Goal: Task Accomplishment & Management: Manage account settings

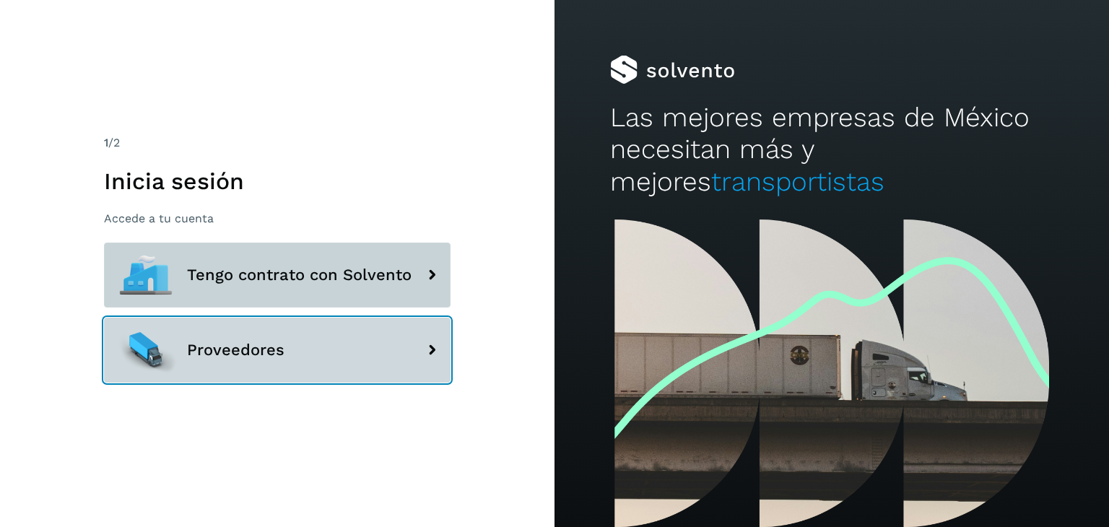
drag, startPoint x: 287, startPoint y: 340, endPoint x: 284, endPoint y: 287, distance: 53.5
click at [284, 287] on div "Tengo contrato con Solvento Proveedores" at bounding box center [277, 318] width 346 height 150
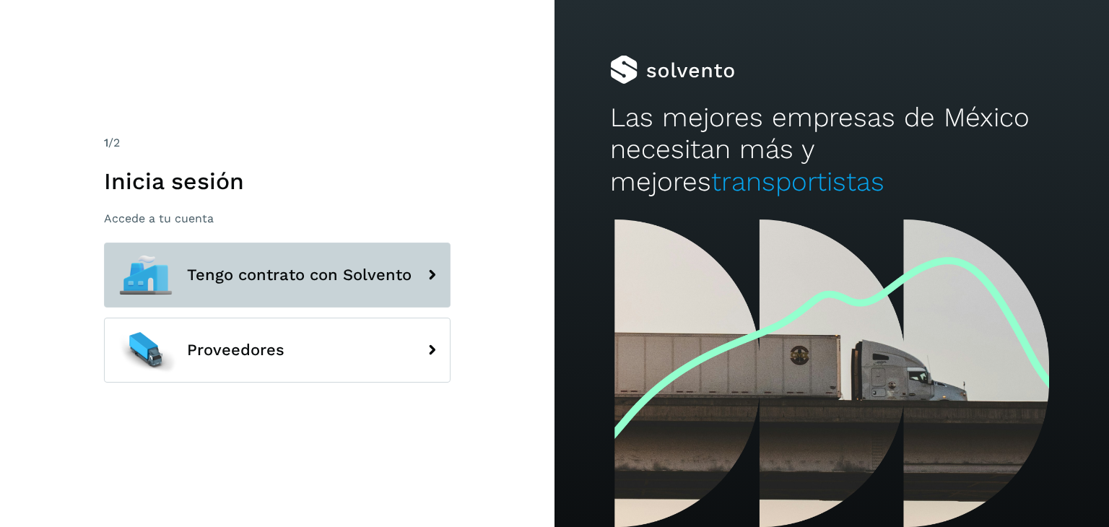
click at [284, 287] on button "Tengo contrato con Solvento" at bounding box center [277, 275] width 346 height 65
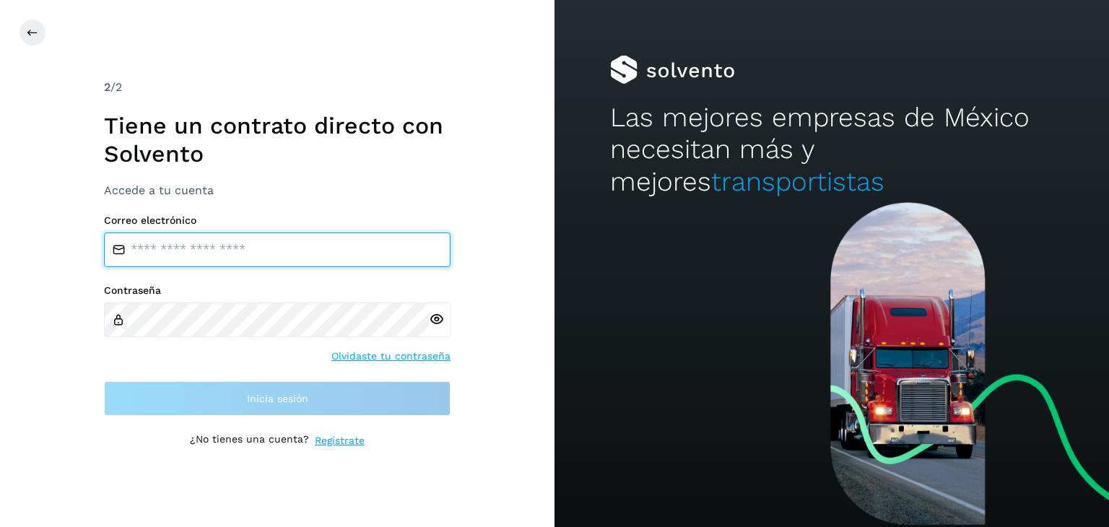
type input "**********"
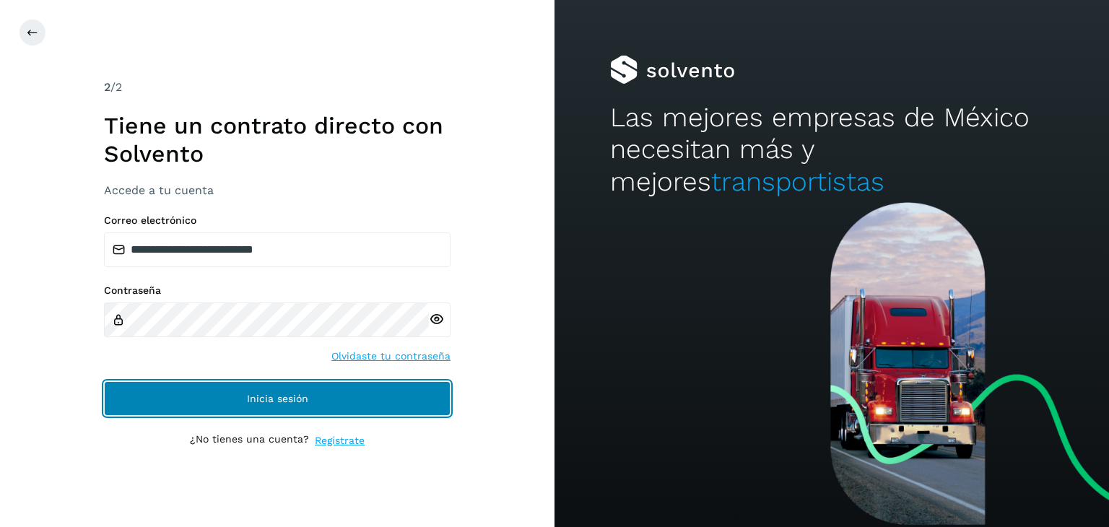
click at [288, 399] on span "Inicia sesión" at bounding box center [277, 398] width 61 height 10
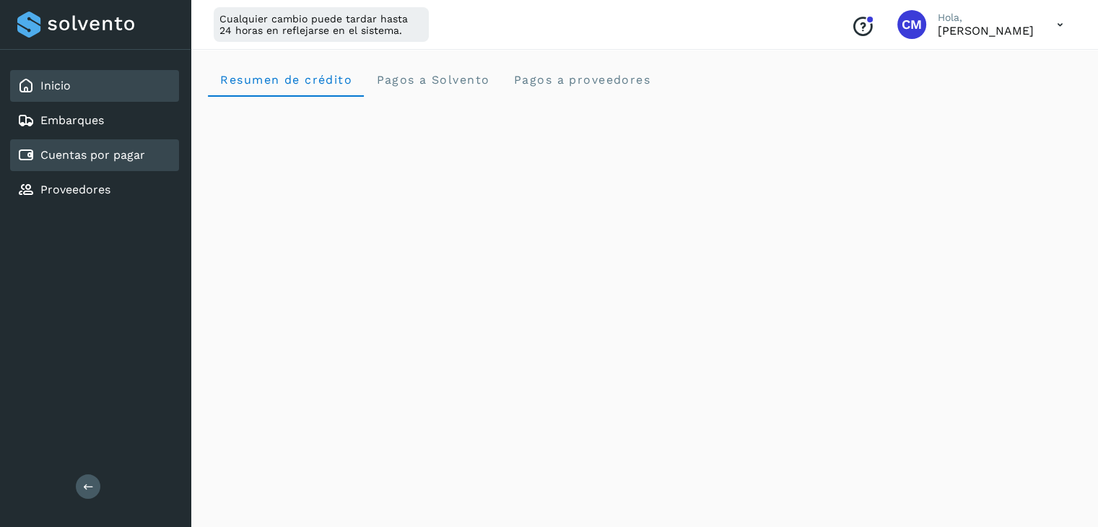
click at [115, 154] on link "Cuentas por pagar" at bounding box center [92, 155] width 105 height 14
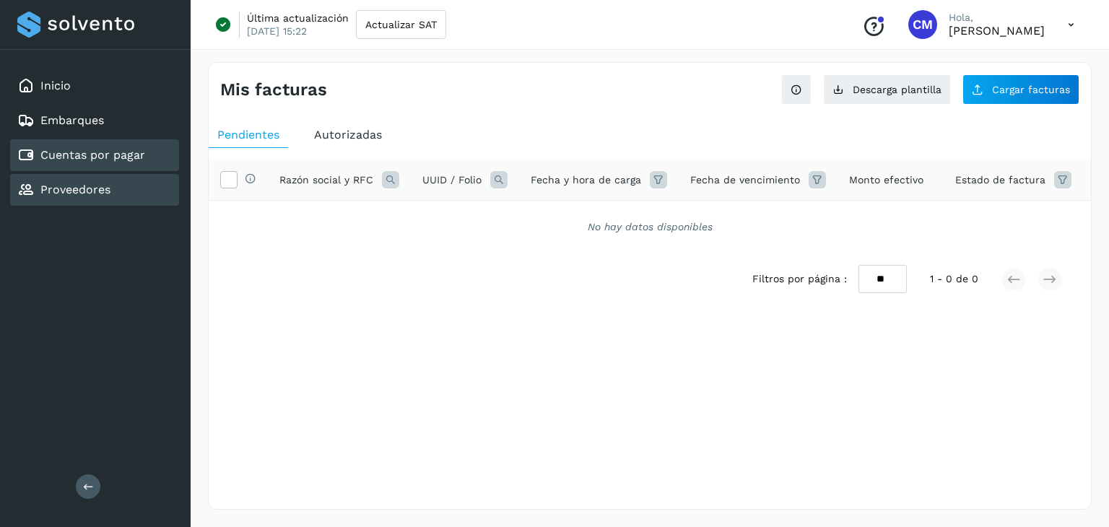
click at [58, 183] on link "Proveedores" at bounding box center [75, 190] width 70 height 14
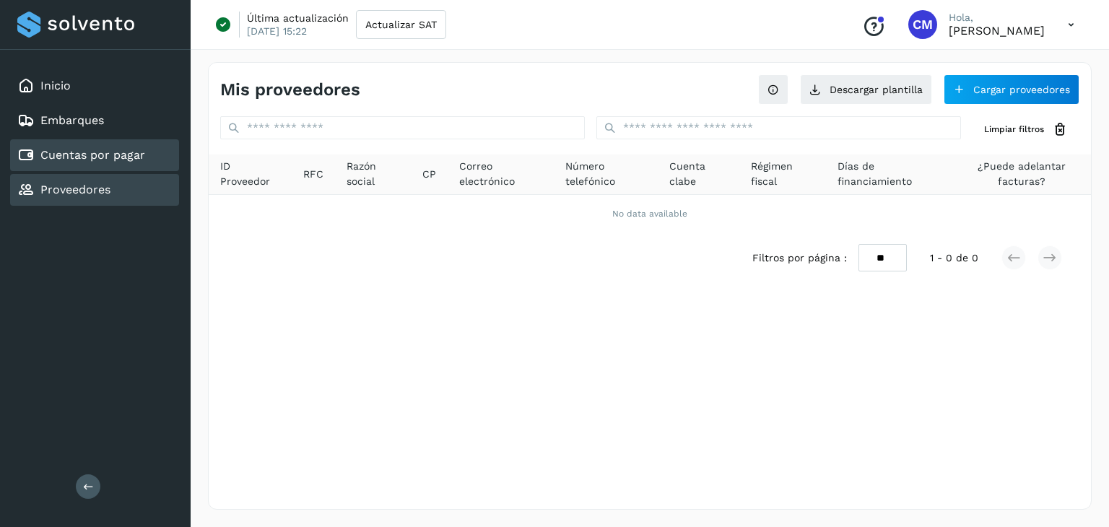
click at [86, 157] on link "Cuentas por pagar" at bounding box center [92, 155] width 105 height 14
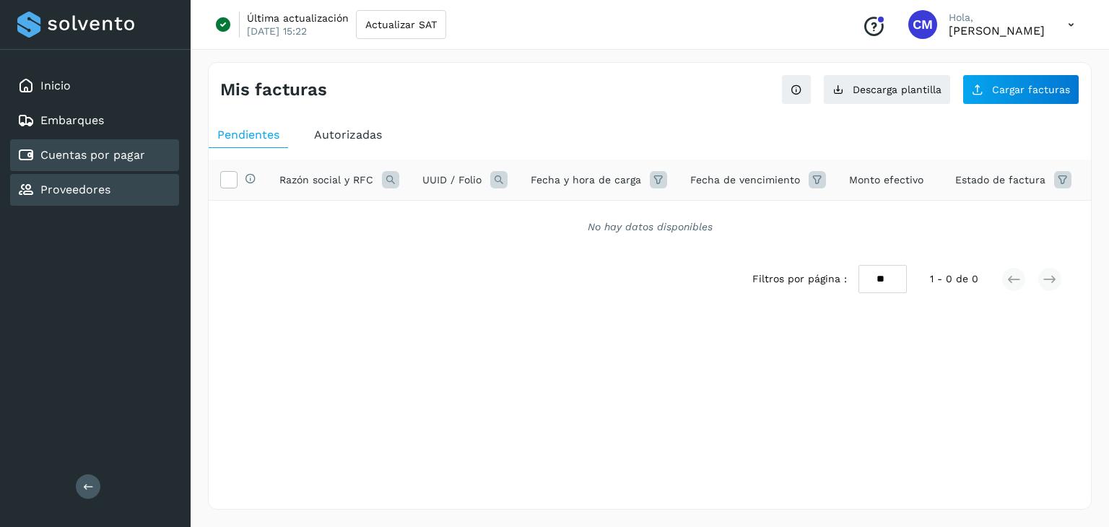
click at [79, 190] on link "Proveedores" at bounding box center [75, 190] width 70 height 14
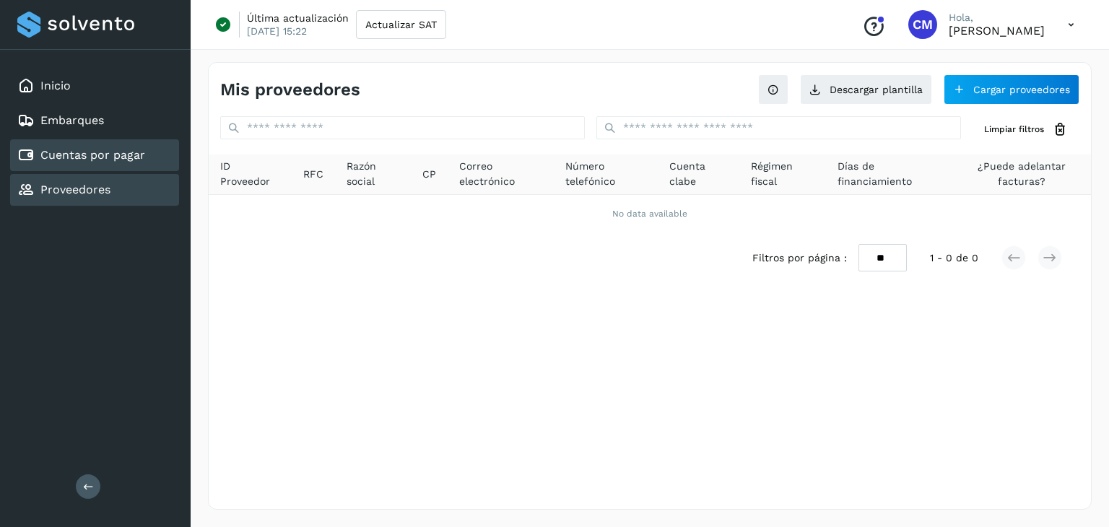
click at [118, 157] on link "Cuentas por pagar" at bounding box center [92, 155] width 105 height 14
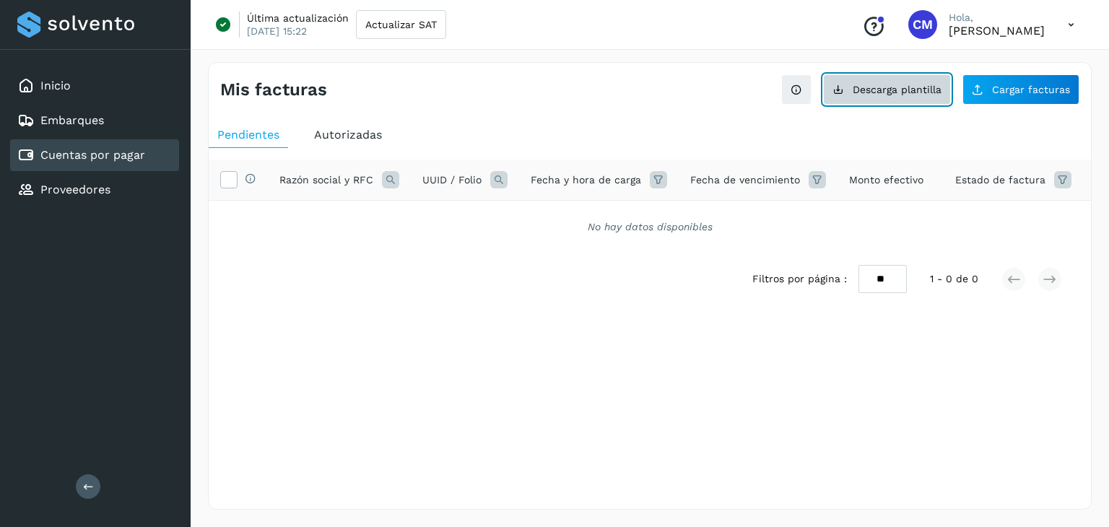
click at [909, 93] on span "Descarga plantilla" at bounding box center [897, 89] width 89 height 10
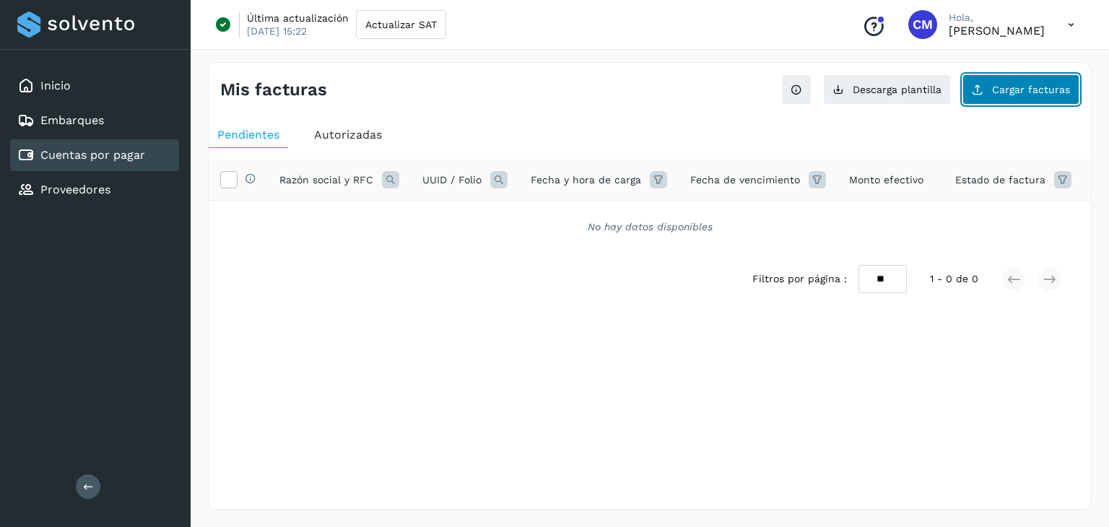
click at [998, 90] on span "Cargar facturas" at bounding box center [1031, 89] width 78 height 10
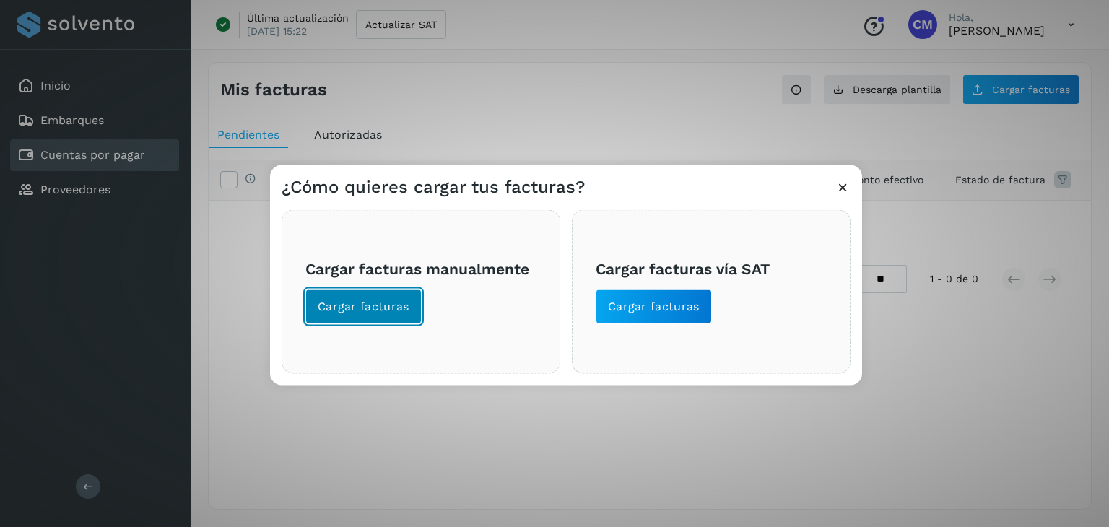
click at [382, 316] on button "Cargar facturas" at bounding box center [363, 306] width 116 height 35
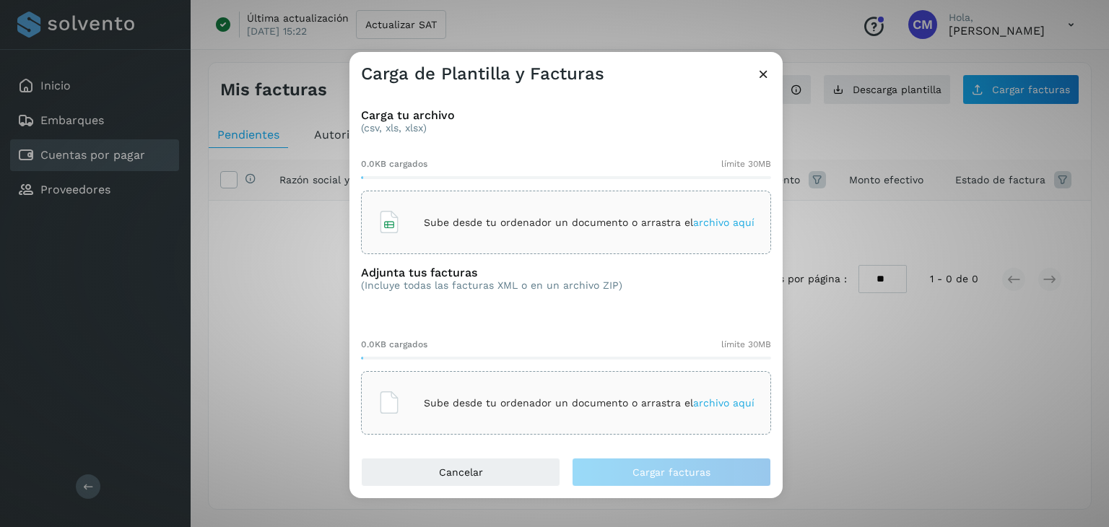
click at [712, 224] on span "archivo aquí" at bounding box center [723, 223] width 61 height 12
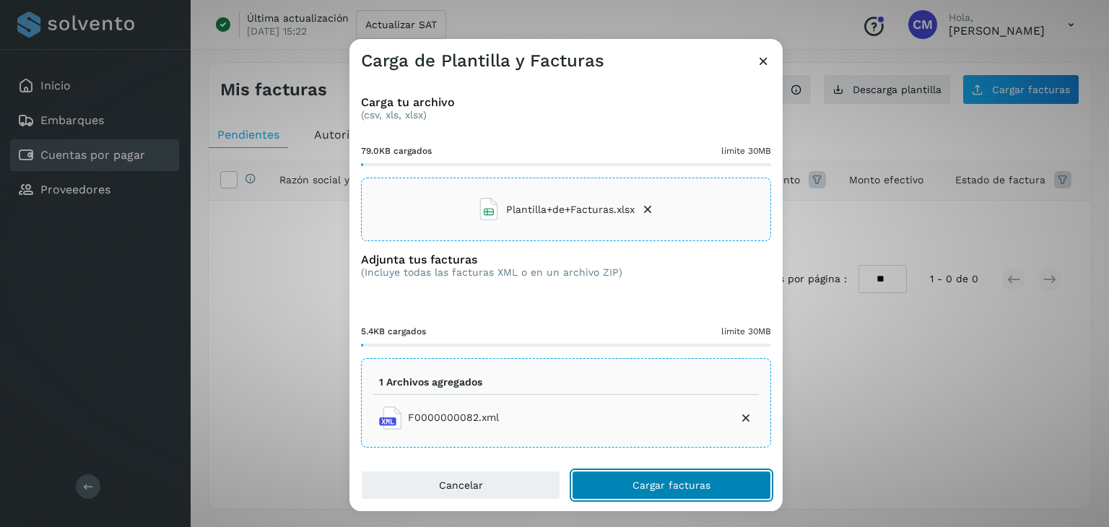
click at [672, 481] on span "Cargar facturas" at bounding box center [671, 485] width 78 height 10
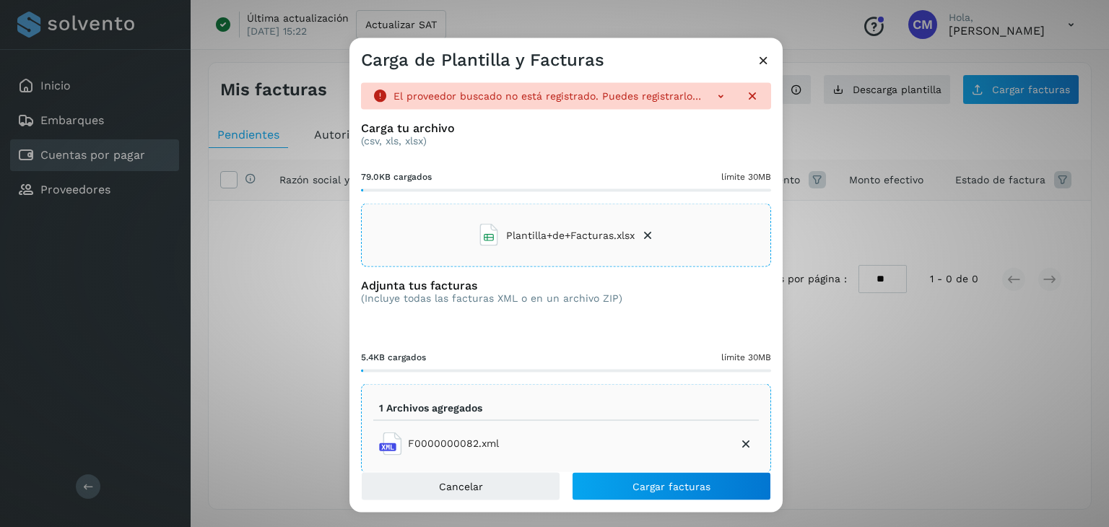
click at [713, 96] on icon at bounding box center [720, 96] width 14 height 14
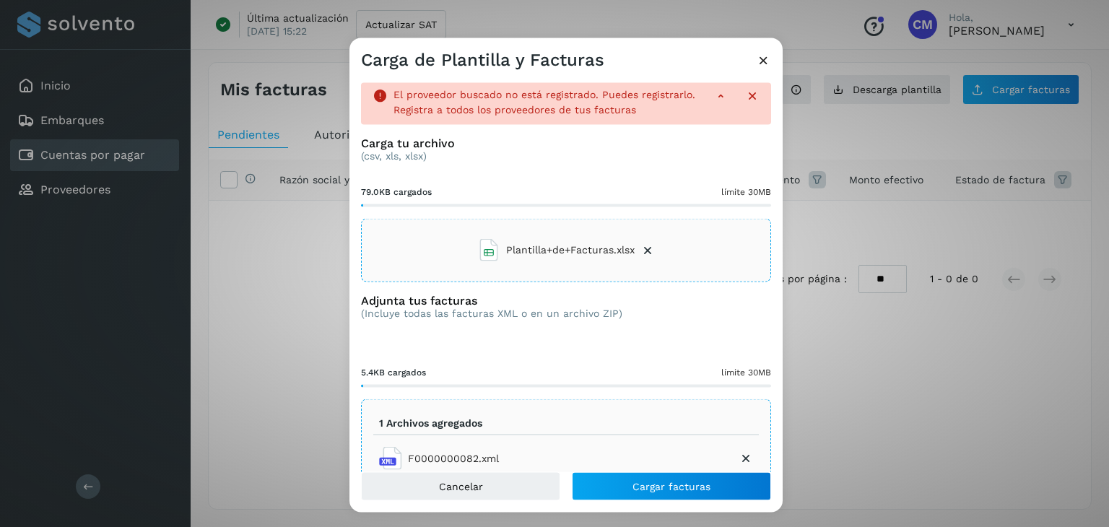
click at [764, 58] on icon at bounding box center [763, 60] width 15 height 15
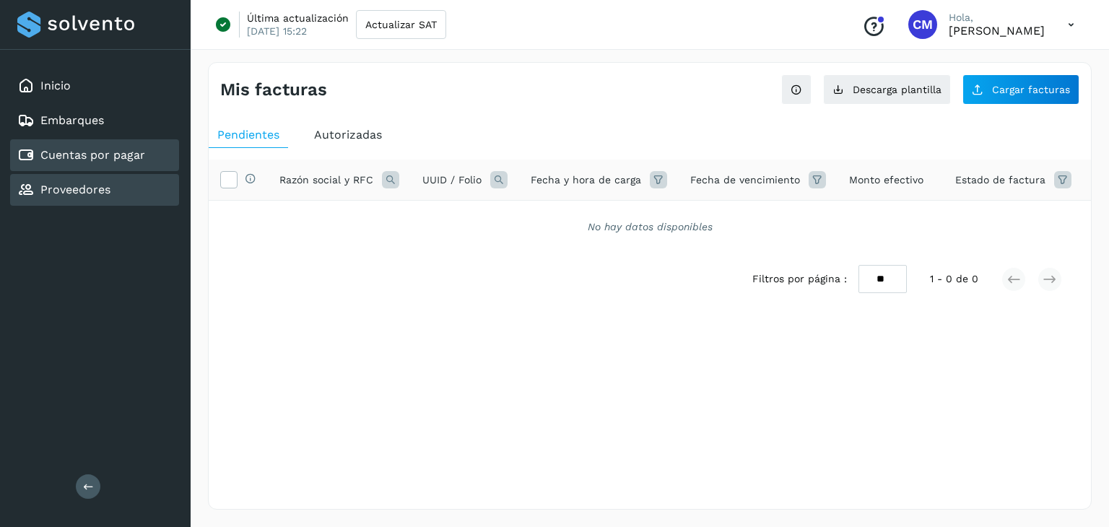
click at [75, 191] on link "Proveedores" at bounding box center [75, 190] width 70 height 14
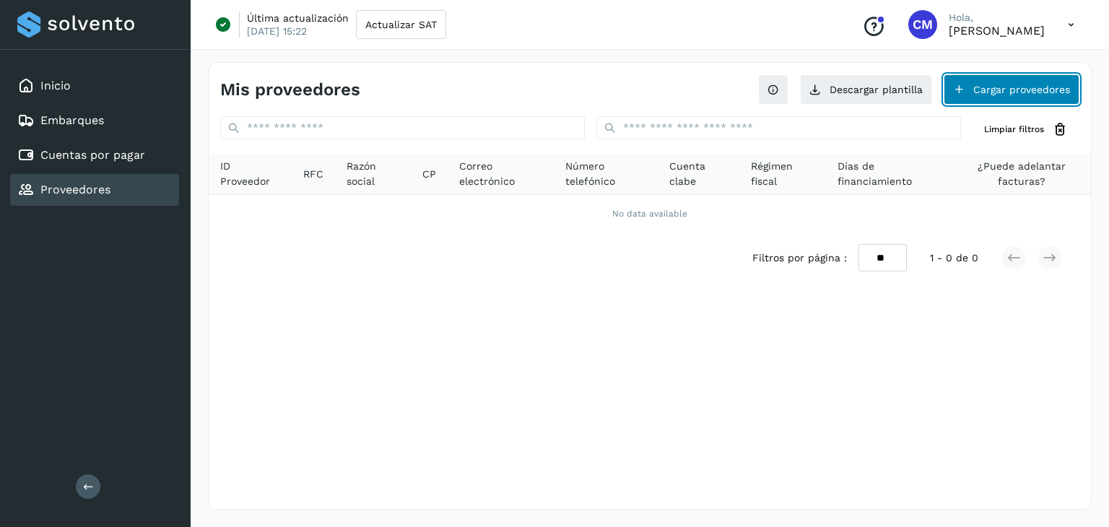
click at [988, 91] on button "Cargar proveedores" at bounding box center [1011, 89] width 136 height 30
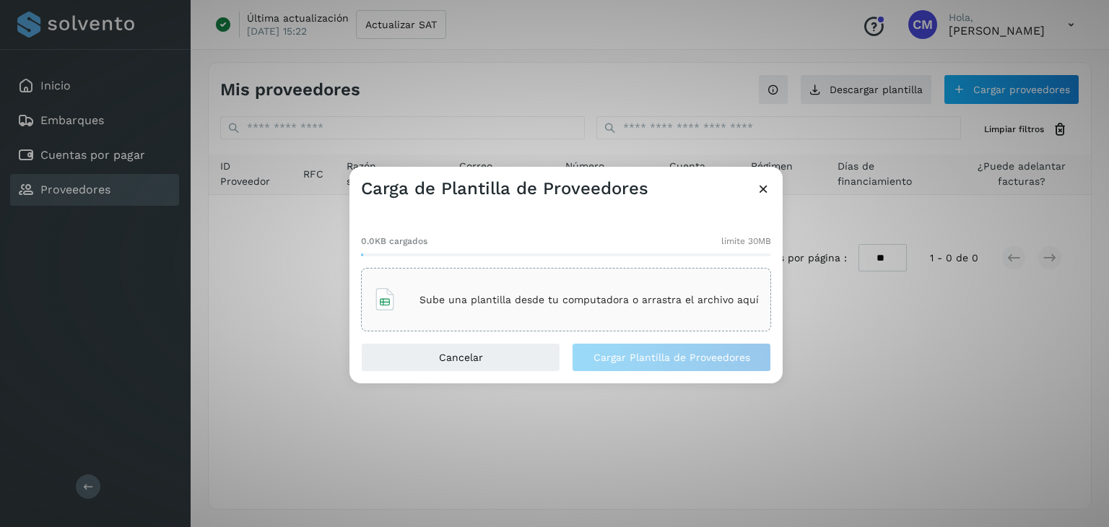
click at [765, 191] on icon at bounding box center [763, 188] width 15 height 15
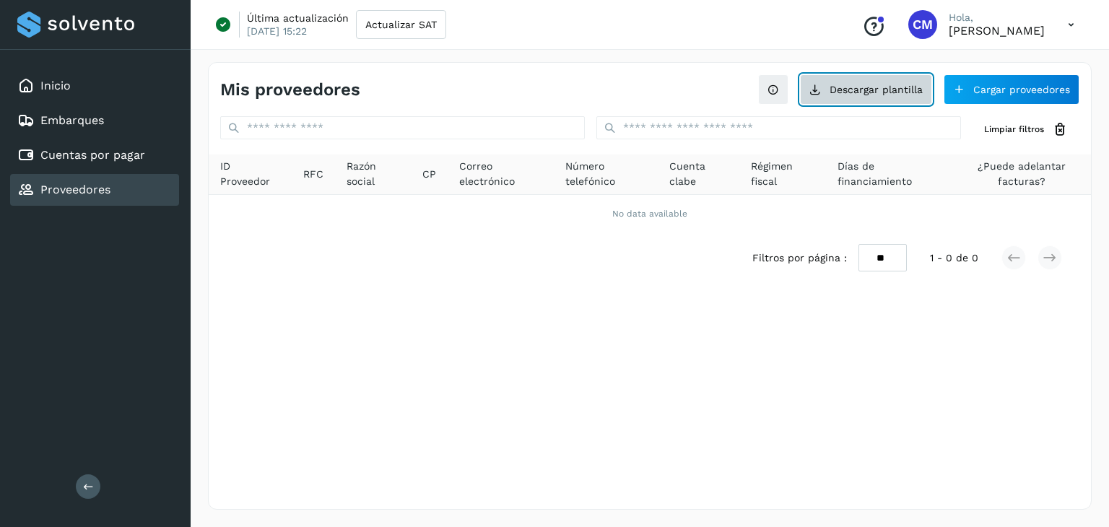
click at [891, 93] on button "Descargar plantilla" at bounding box center [866, 89] width 132 height 30
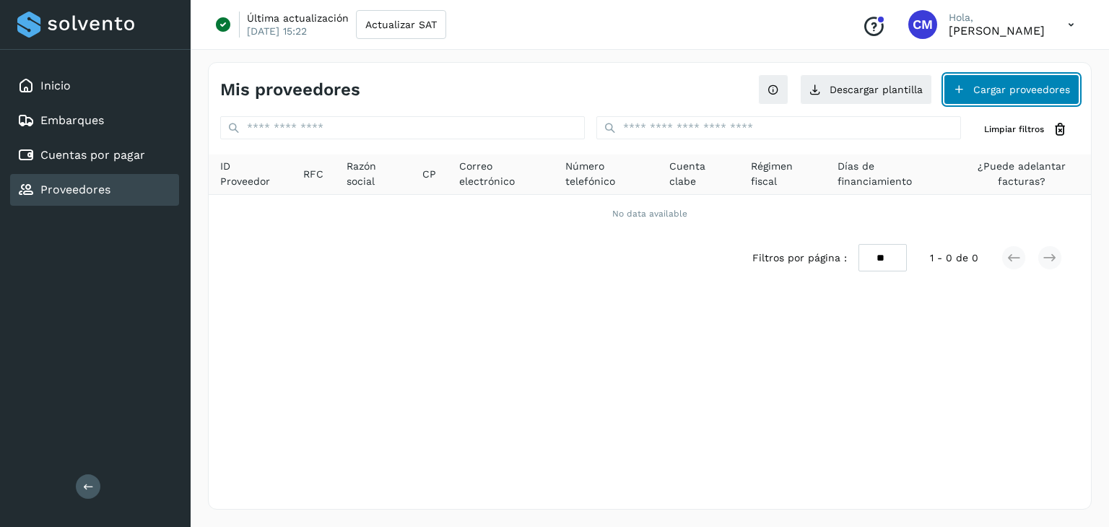
click at [982, 97] on button "Cargar proveedores" at bounding box center [1011, 89] width 136 height 30
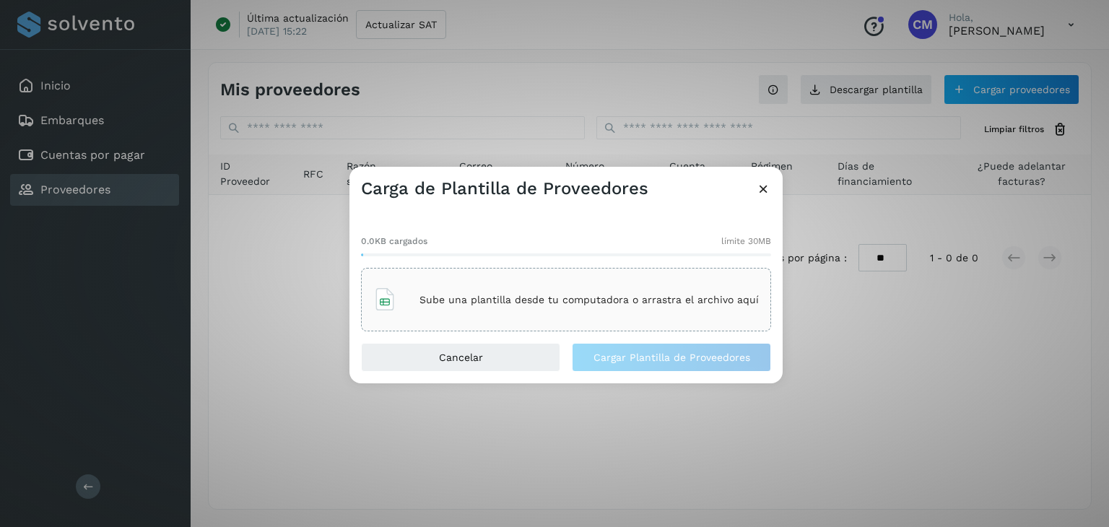
click at [528, 294] on p "Sube una plantilla desde tu computadora o arrastra el archivo aquí" at bounding box center [588, 300] width 339 height 12
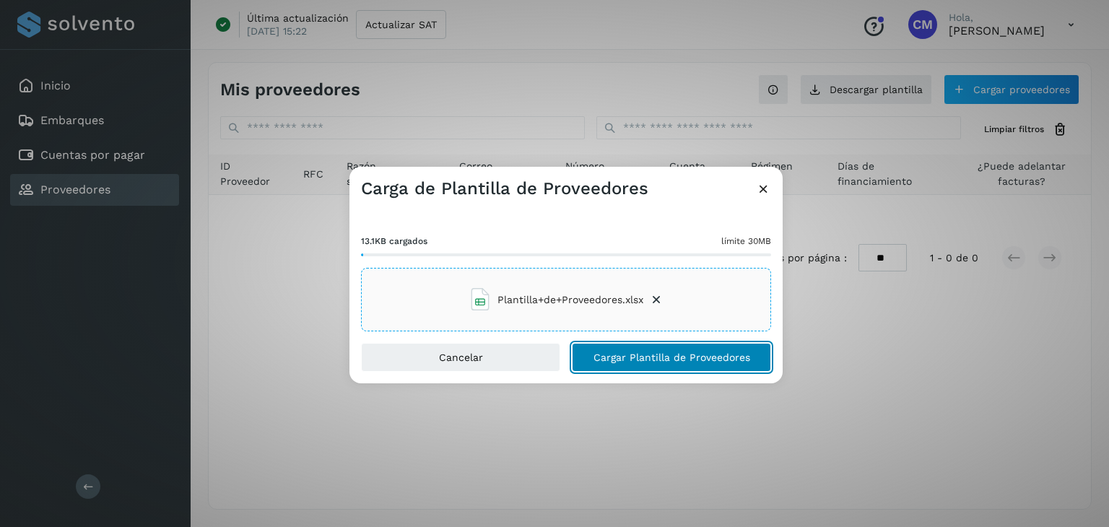
click at [655, 365] on button "Cargar Plantilla de Proveedores" at bounding box center [671, 357] width 199 height 29
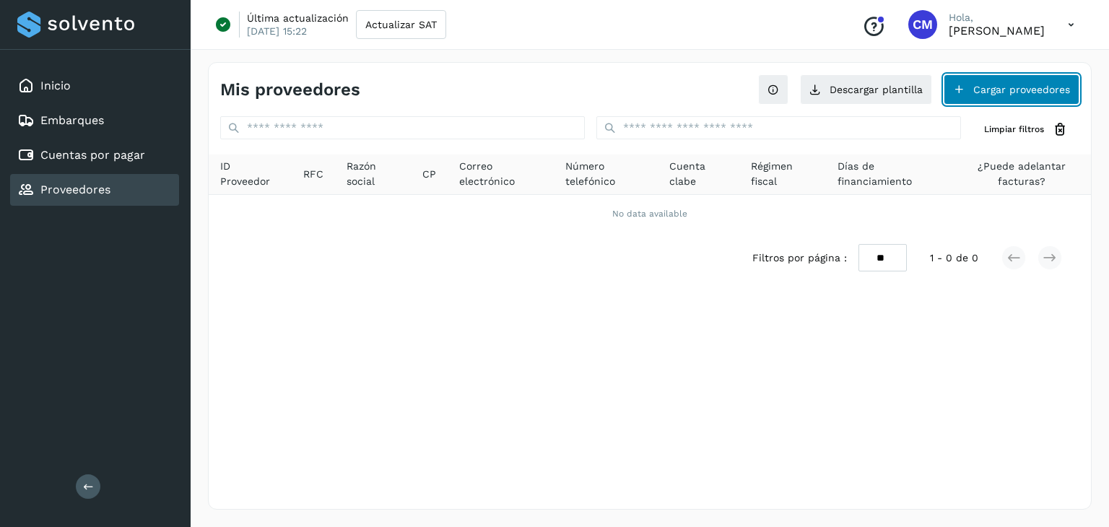
click at [1022, 84] on button "Cargar proveedores" at bounding box center [1011, 89] width 136 height 30
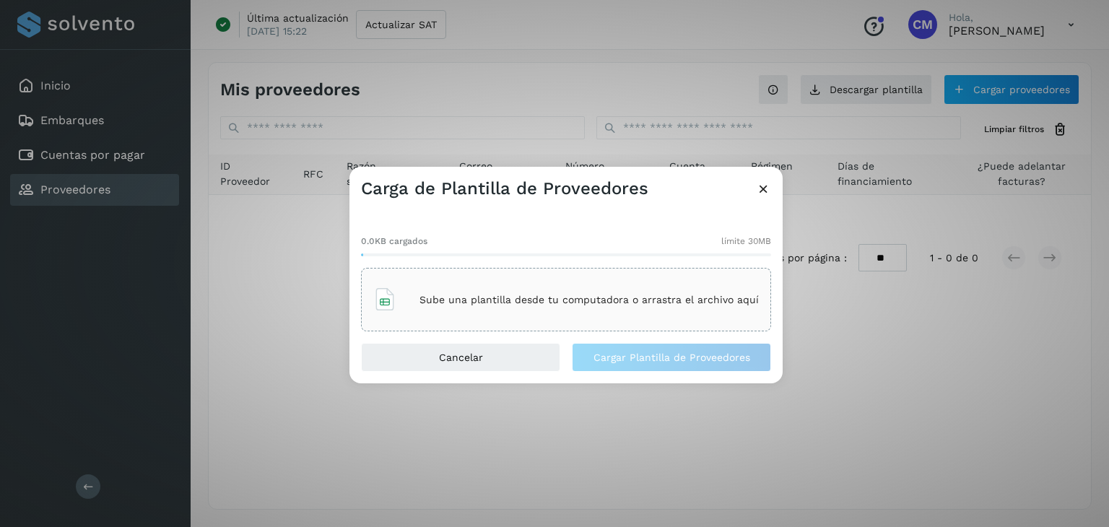
click at [642, 299] on p "Sube una plantilla desde tu computadora o arrastra el archivo aquí" at bounding box center [588, 300] width 339 height 12
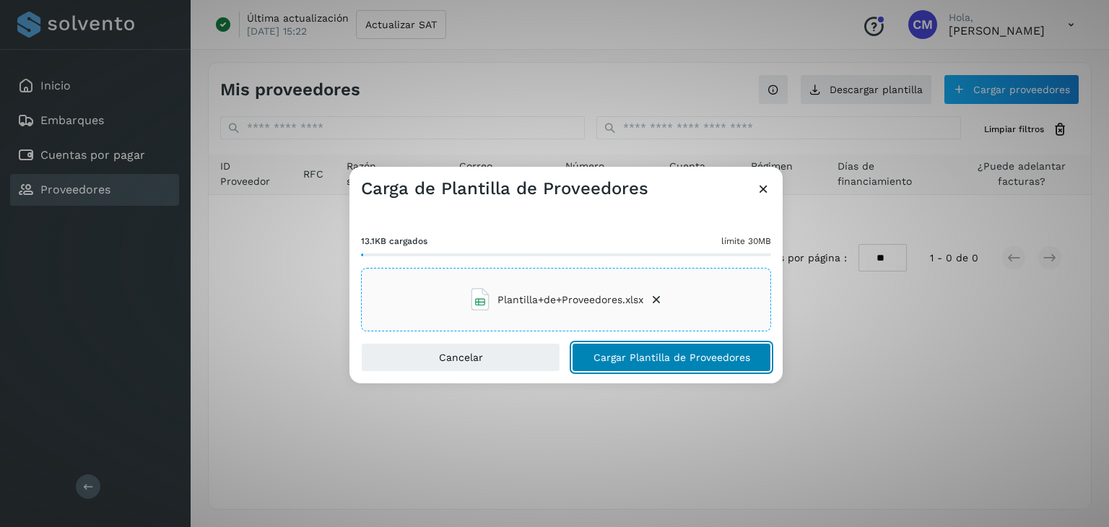
click at [627, 357] on span "Cargar Plantilla de Proveedores" at bounding box center [671, 357] width 157 height 10
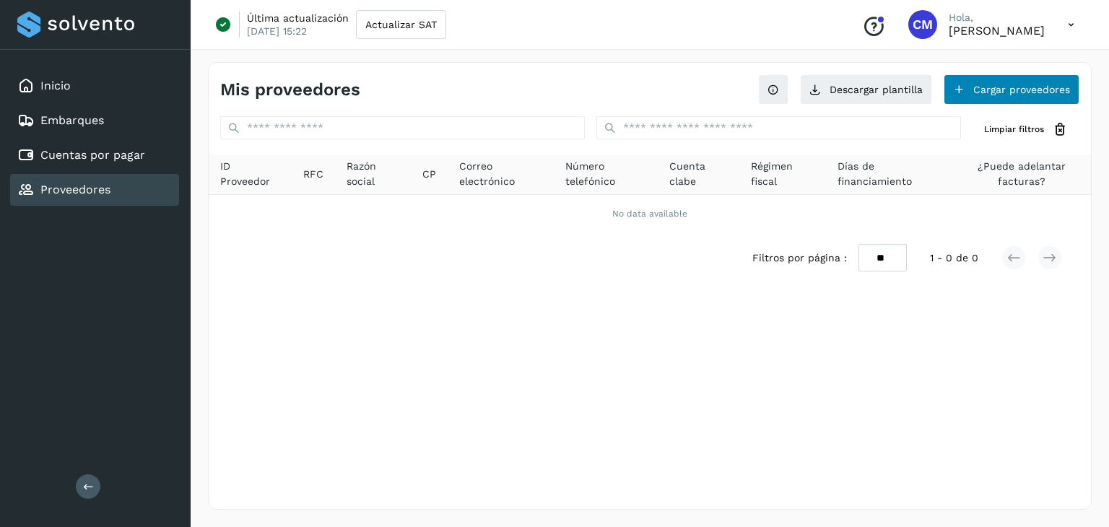
drag, startPoint x: 1001, startPoint y: 105, endPoint x: 993, endPoint y: 102, distance: 9.4
click at [1000, 105] on div "Mis proveedores Descargar plantilla Cargar proveedores Limpiar filtros ID Prove…" at bounding box center [650, 286] width 884 height 448
click at [979, 88] on button "Cargar proveedores" at bounding box center [1011, 89] width 136 height 30
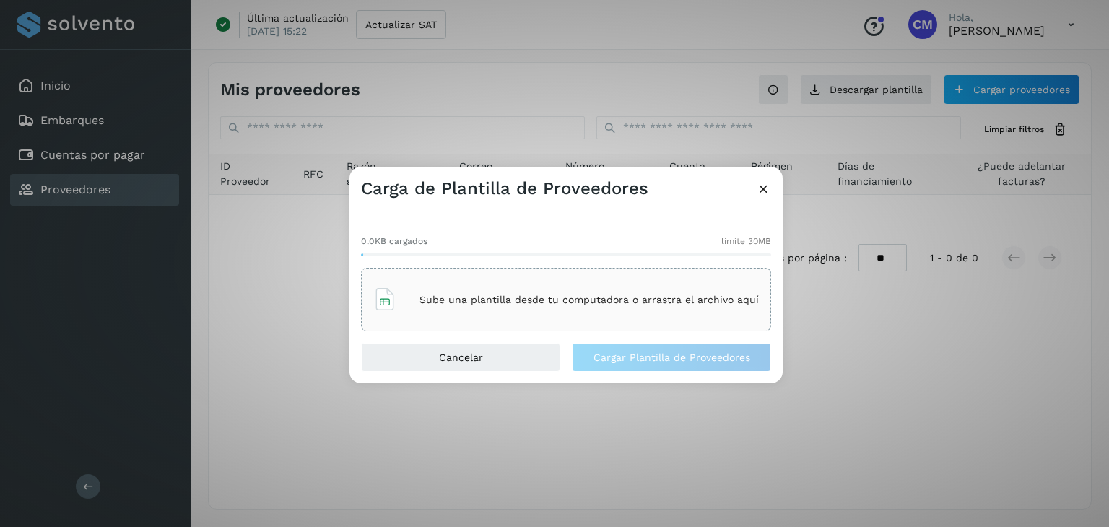
click at [704, 298] on p "Sube una plantilla desde tu computadora o arrastra el archivo aquí" at bounding box center [588, 300] width 339 height 12
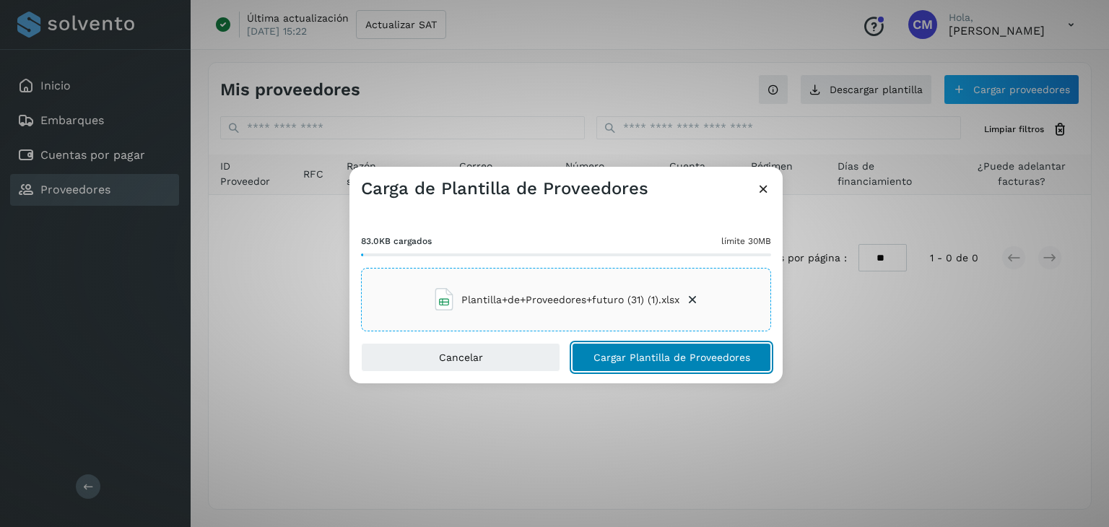
click at [674, 354] on span "Cargar Plantilla de Proveedores" at bounding box center [671, 357] width 157 height 10
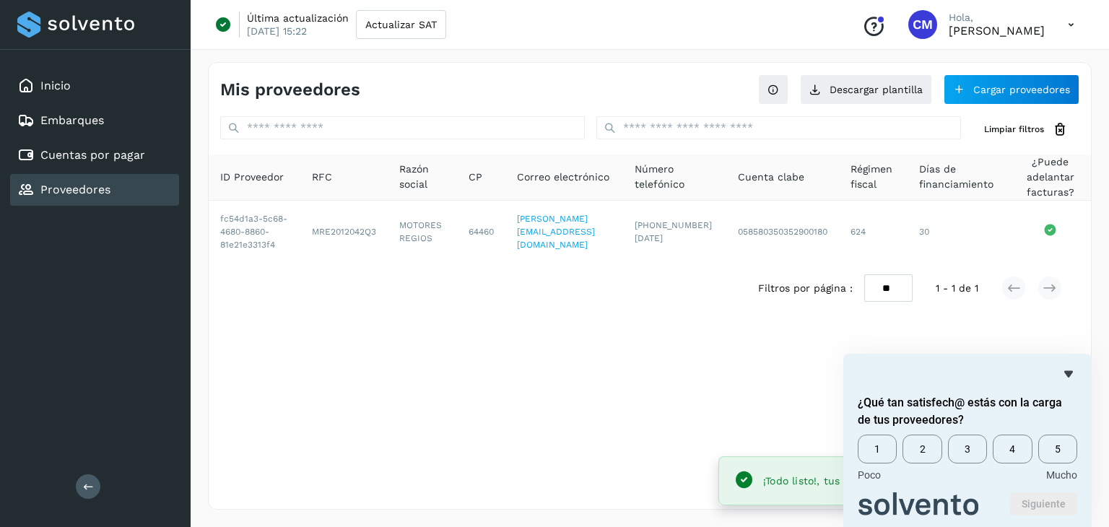
click at [682, 367] on div "Mis proveedores Descargar plantilla Cargar proveedores Limpiar filtros ID Prove…" at bounding box center [650, 286] width 884 height 448
click at [1073, 458] on span "5" at bounding box center [1057, 449] width 39 height 29
click at [663, 379] on div "Mis proveedores Descargar plantilla Cargar proveedores Limpiar filtros ID Prove…" at bounding box center [650, 286] width 884 height 448
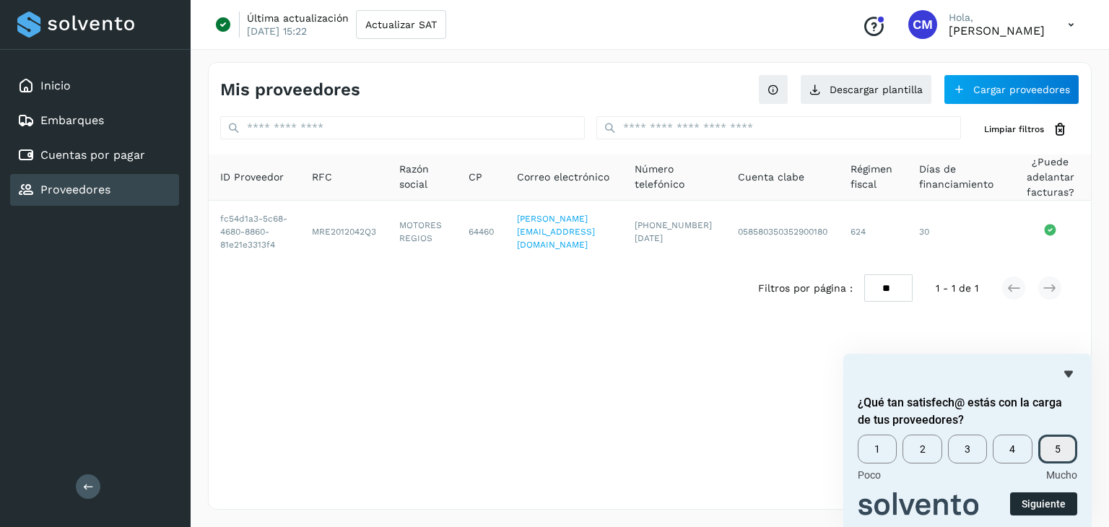
click at [1030, 501] on button "Siguiente" at bounding box center [1043, 503] width 67 height 23
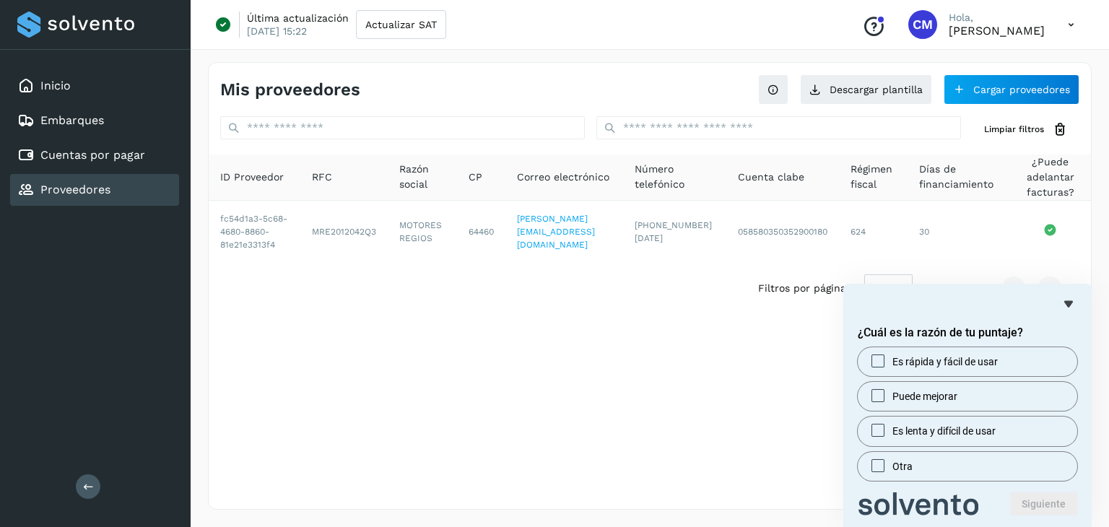
click at [605, 411] on div "Mis proveedores Descargar plantilla Cargar proveedores Limpiar filtros ID Prove…" at bounding box center [650, 286] width 884 height 448
click at [936, 367] on span "Es rápida y fácil de usar" at bounding box center [944, 361] width 105 height 14
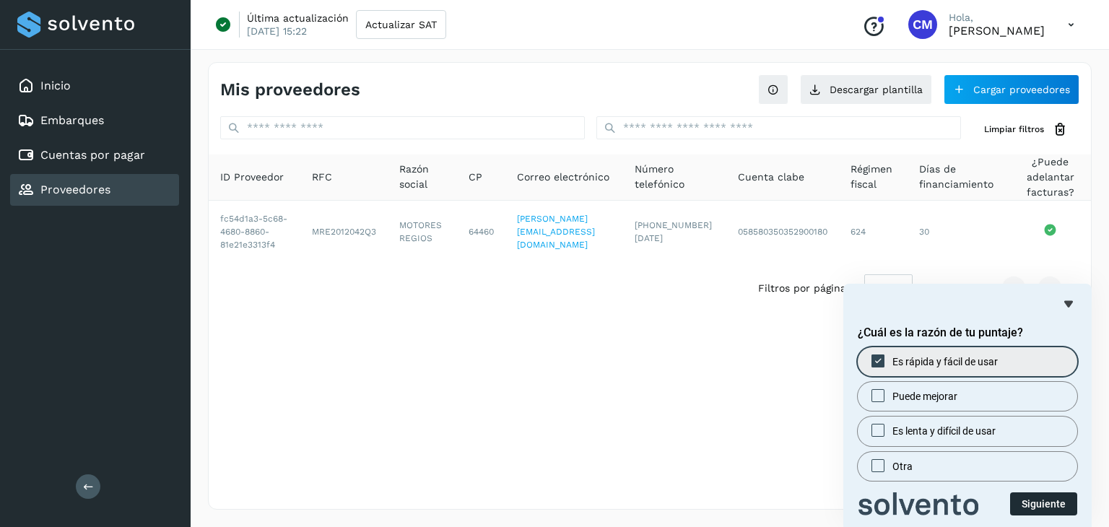
click at [1042, 497] on button "Siguiente" at bounding box center [1043, 503] width 67 height 23
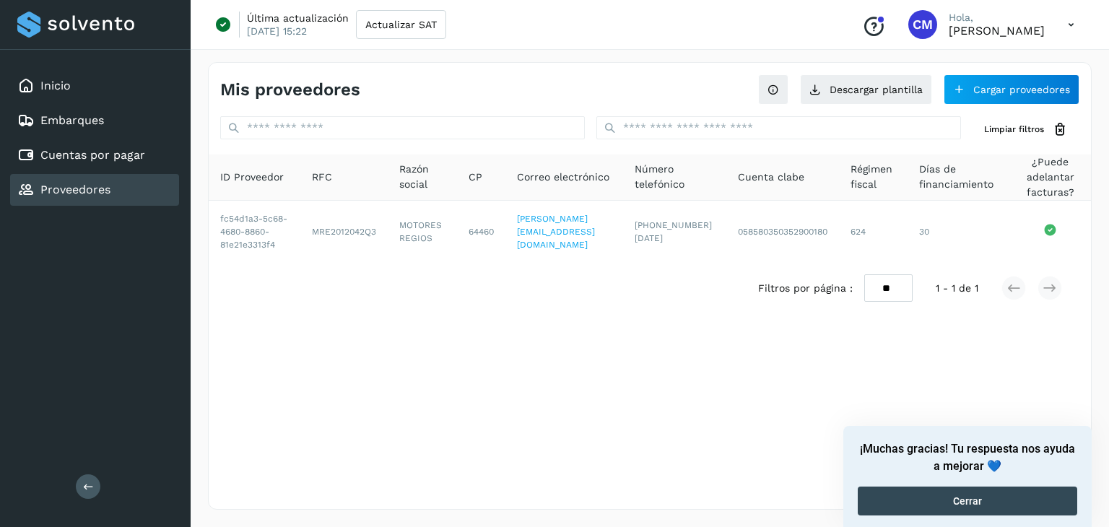
click at [639, 402] on div "Mis proveedores Descargar plantilla Cargar proveedores Limpiar filtros ID Prove…" at bounding box center [650, 286] width 884 height 448
click at [910, 500] on button "Cerrar" at bounding box center [967, 501] width 219 height 29
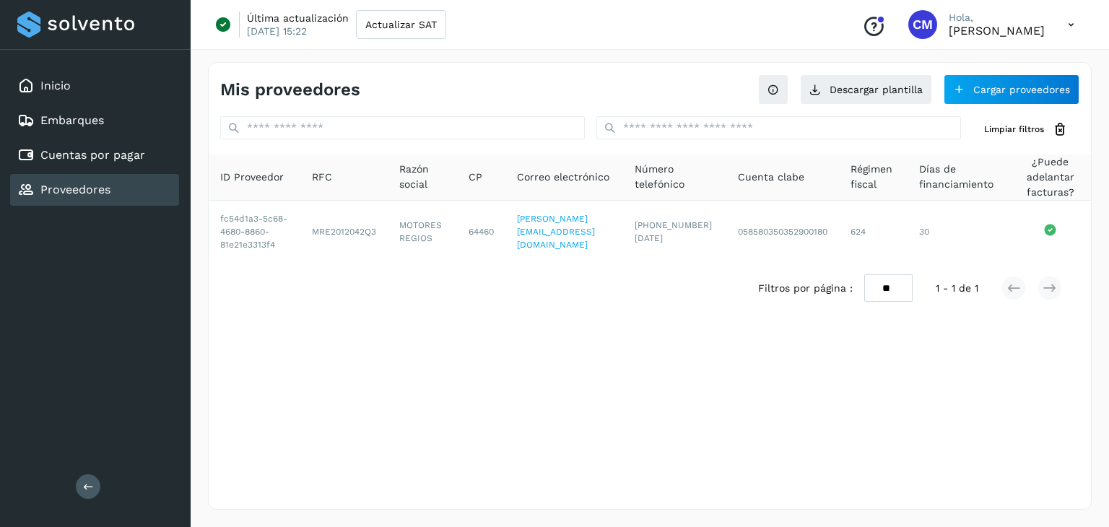
click at [557, 339] on div "Mis proveedores Descargar plantilla Cargar proveedores Limpiar filtros ID Prove…" at bounding box center [650, 286] width 884 height 448
click at [126, 140] on div "Cuentas por pagar" at bounding box center [94, 155] width 169 height 32
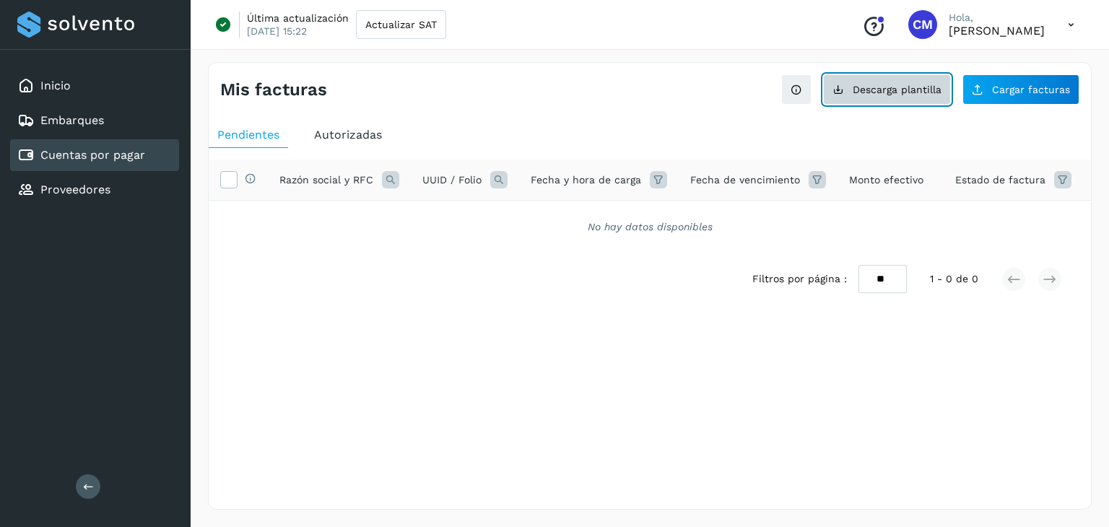
click at [883, 84] on span "Descarga plantilla" at bounding box center [897, 89] width 89 height 10
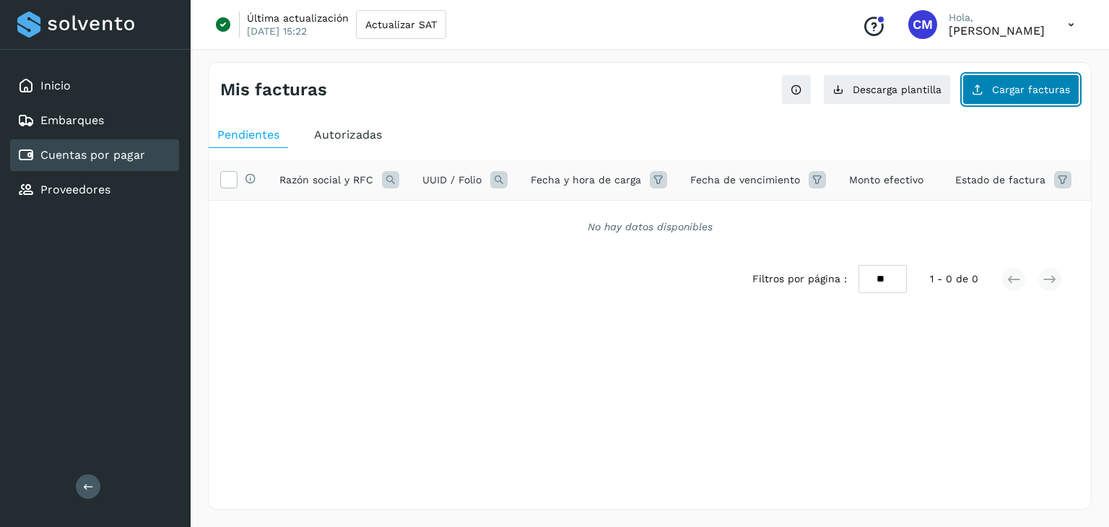
click at [1023, 87] on span "Cargar facturas" at bounding box center [1031, 89] width 78 height 10
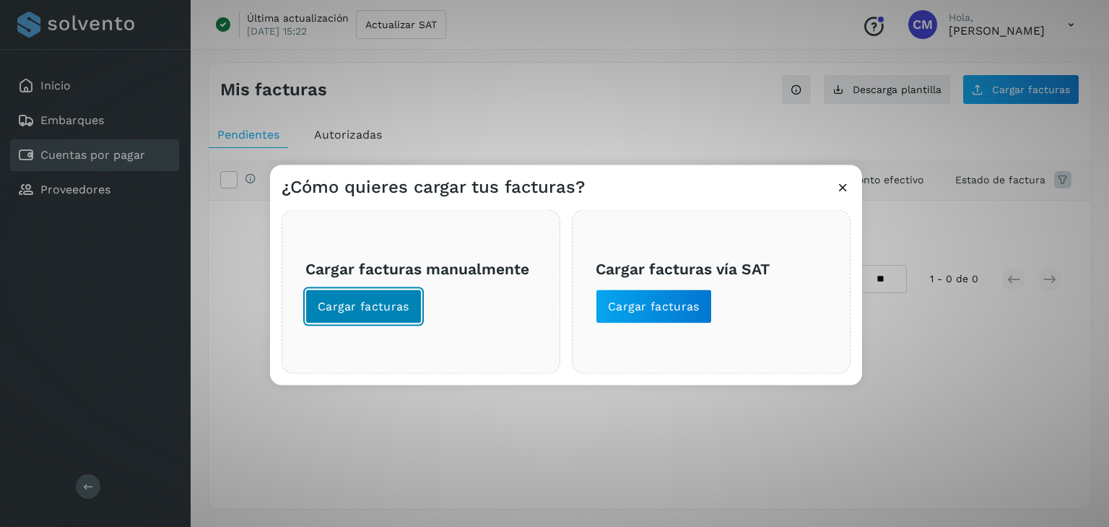
click at [382, 308] on span "Cargar facturas" at bounding box center [364, 307] width 92 height 16
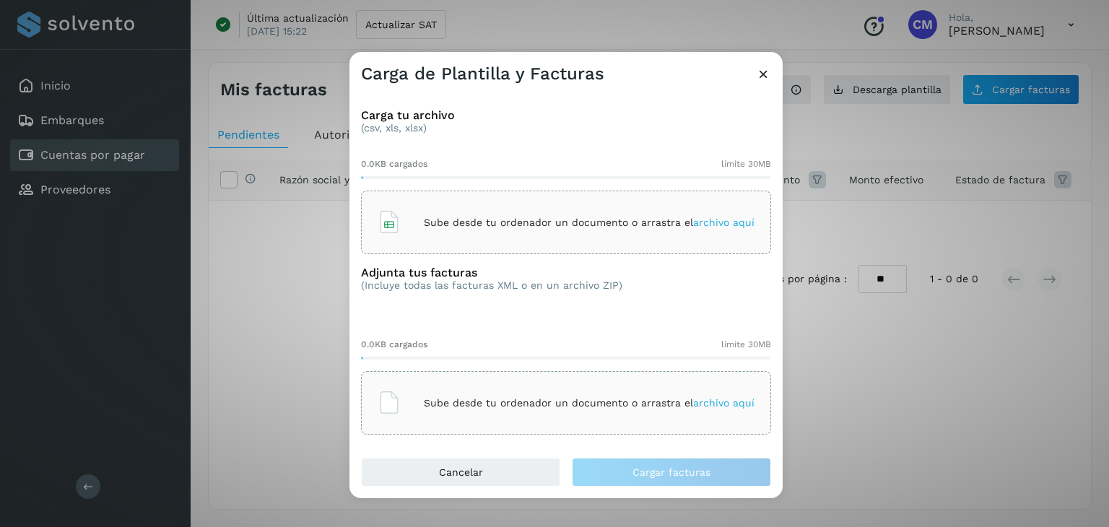
click at [413, 238] on div "Sube desde tu ordenador un documento o arrastra el archivo aquí" at bounding box center [566, 222] width 377 height 39
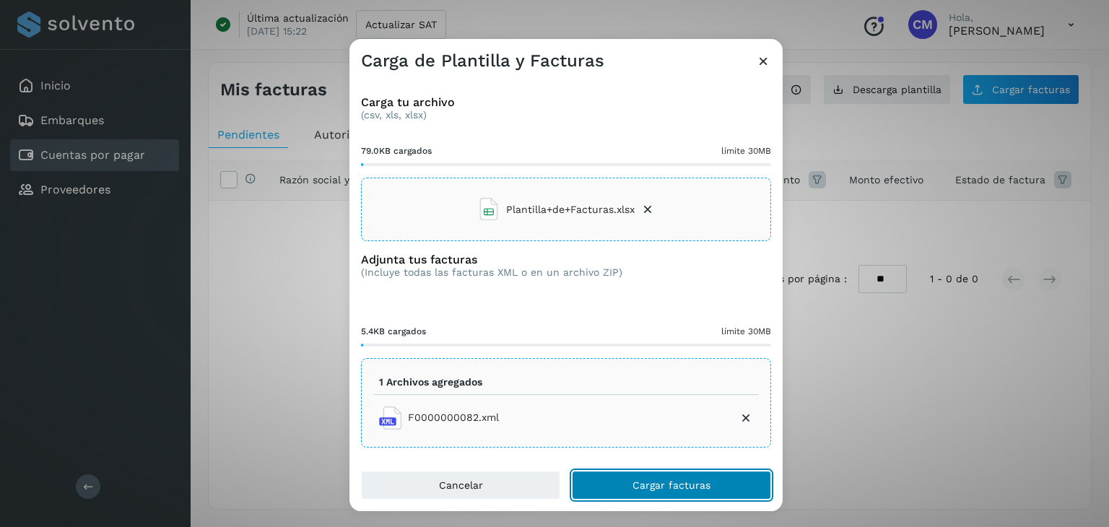
click at [667, 484] on span "Cargar facturas" at bounding box center [671, 485] width 78 height 10
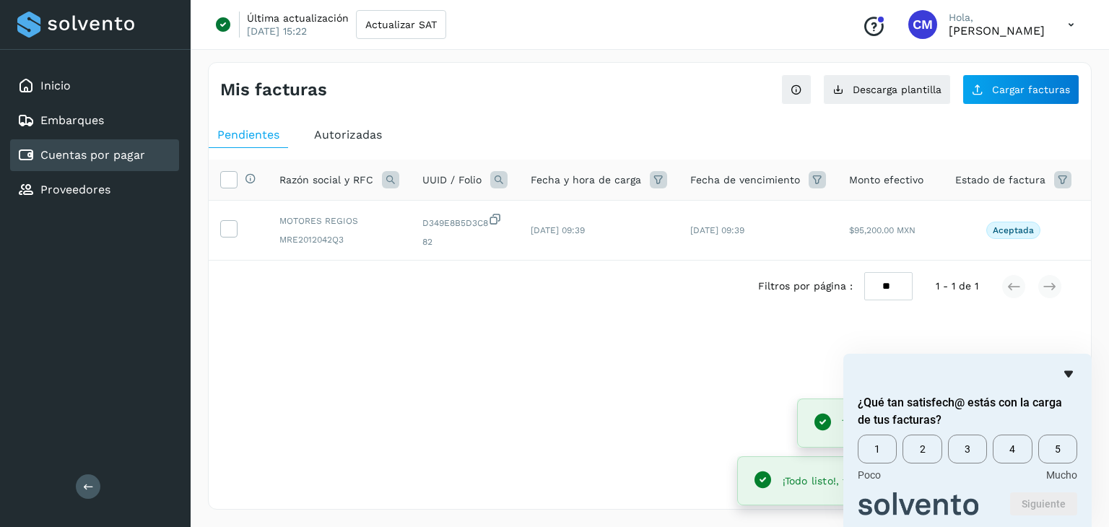
click at [1065, 371] on icon "Ocultar encuesta" at bounding box center [1068, 374] width 9 height 6
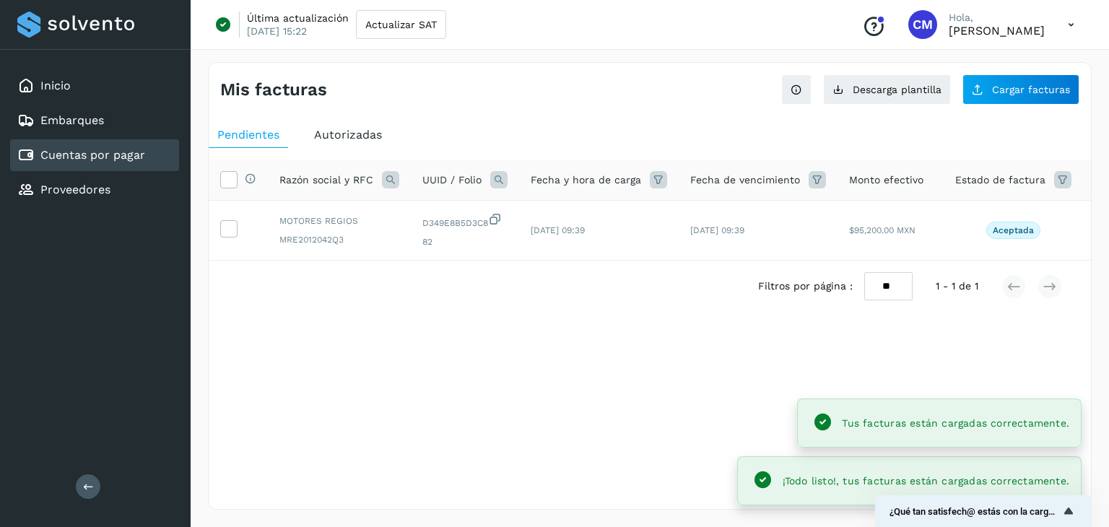
click at [604, 365] on div "Pendientes Autorizadas Selecciona todas las facturas disponibles para autorizac…" at bounding box center [650, 240] width 882 height 248
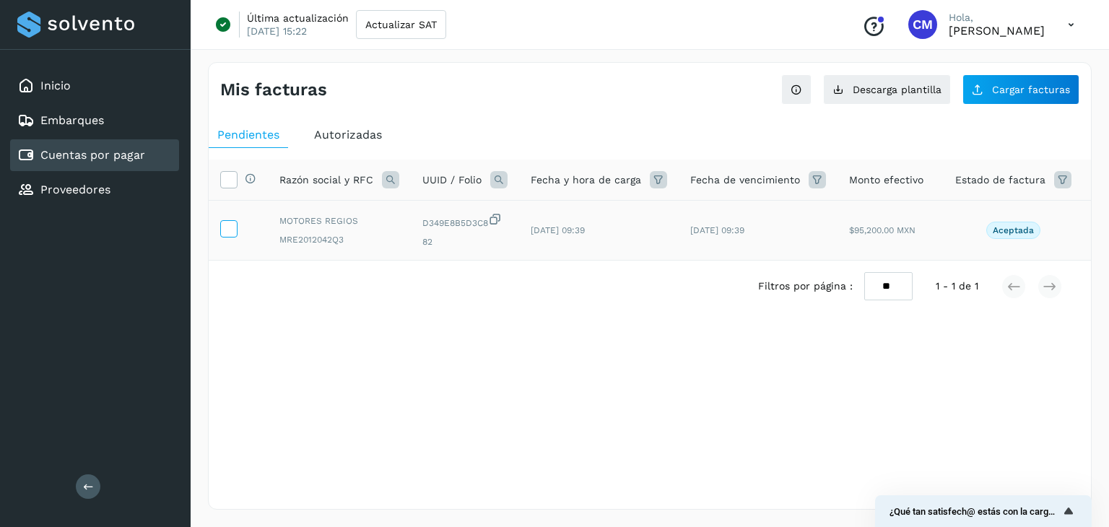
click at [227, 230] on icon at bounding box center [228, 227] width 15 height 15
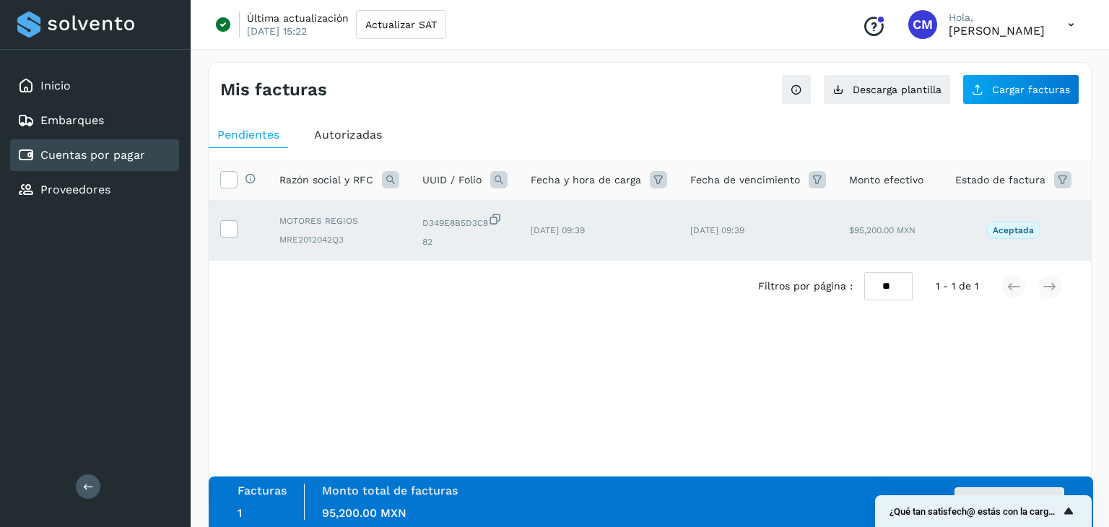
click at [1069, 510] on icon "Mostrar encuesta - ¿Qué tan satisfech@ estás con la carga de tus facturas?" at bounding box center [1068, 510] width 9 height 6
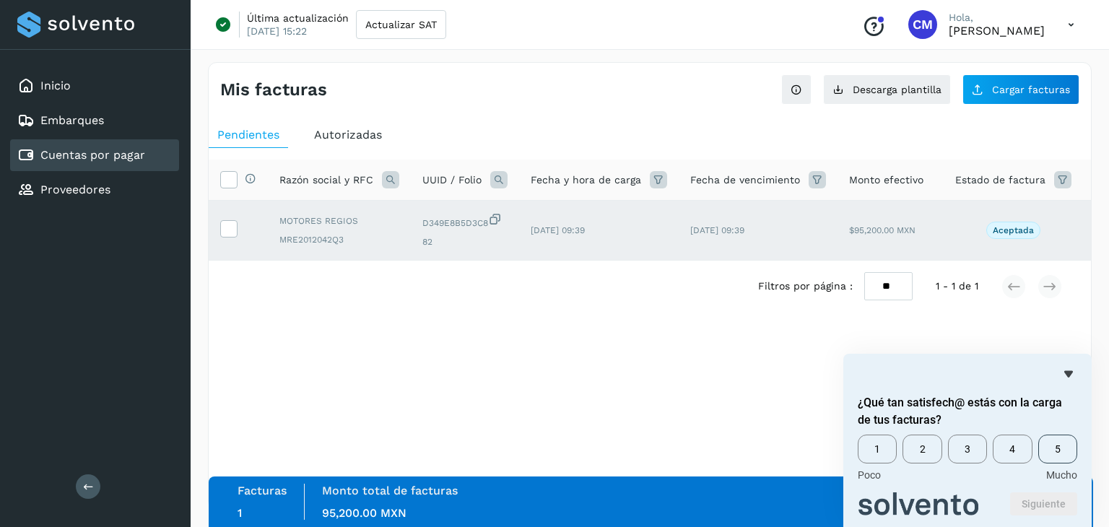
click at [1061, 450] on span "5" at bounding box center [1057, 449] width 39 height 29
click at [1063, 500] on button "Siguiente" at bounding box center [1043, 503] width 67 height 23
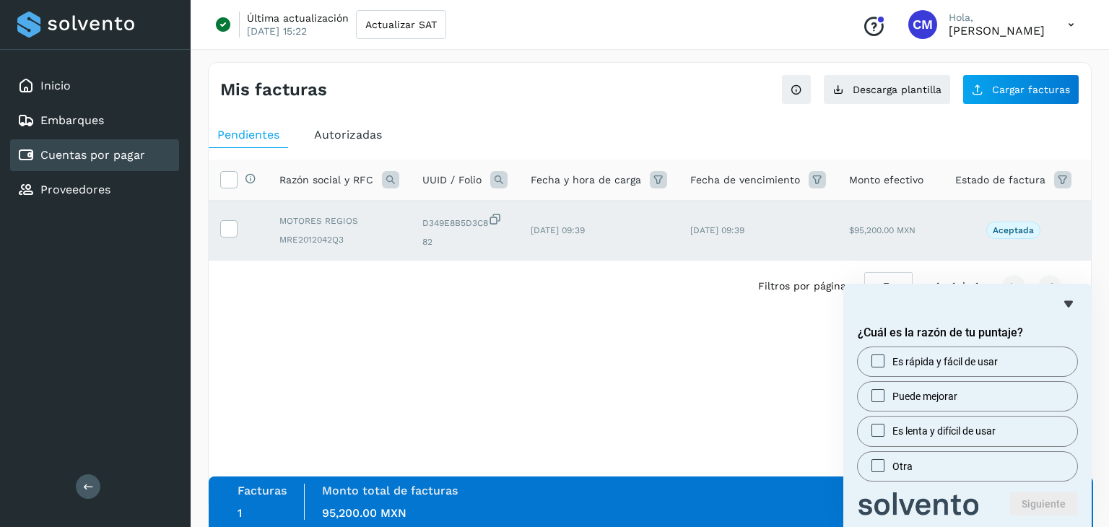
drag, startPoint x: 1017, startPoint y: 363, endPoint x: 1017, endPoint y: 376, distance: 13.0
click at [1018, 363] on label "Es rápida y fácil de usar" at bounding box center [967, 361] width 219 height 29
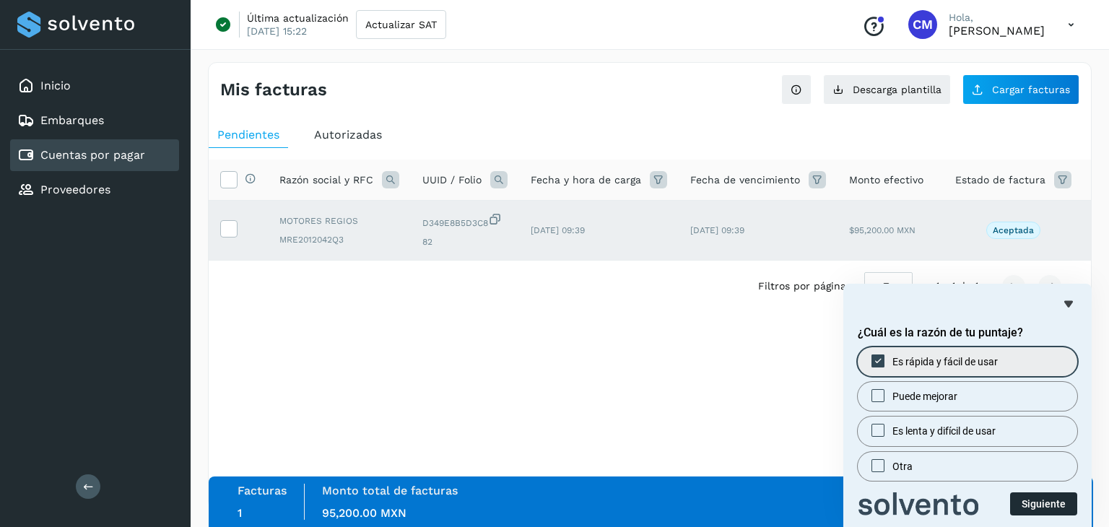
click at [1037, 499] on button "Siguiente" at bounding box center [1043, 503] width 67 height 23
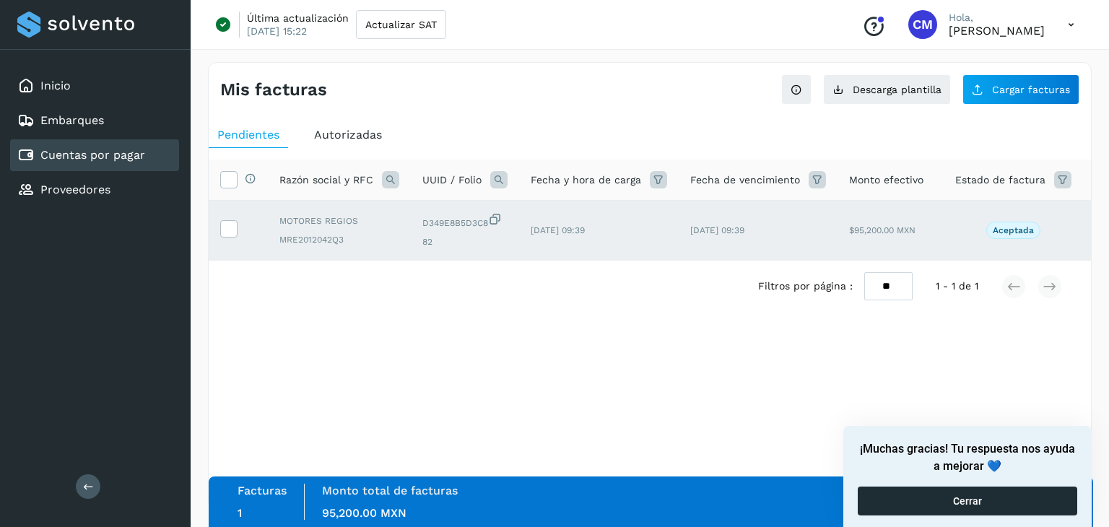
click at [1035, 498] on button "Cerrar" at bounding box center [967, 501] width 219 height 29
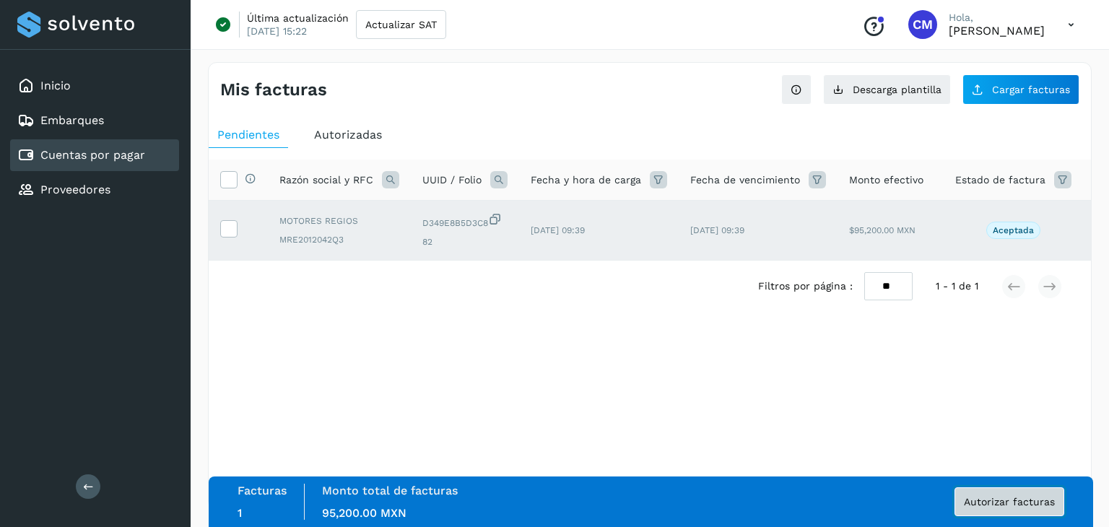
click at [1014, 497] on span "Autorizar facturas" at bounding box center [1009, 502] width 91 height 10
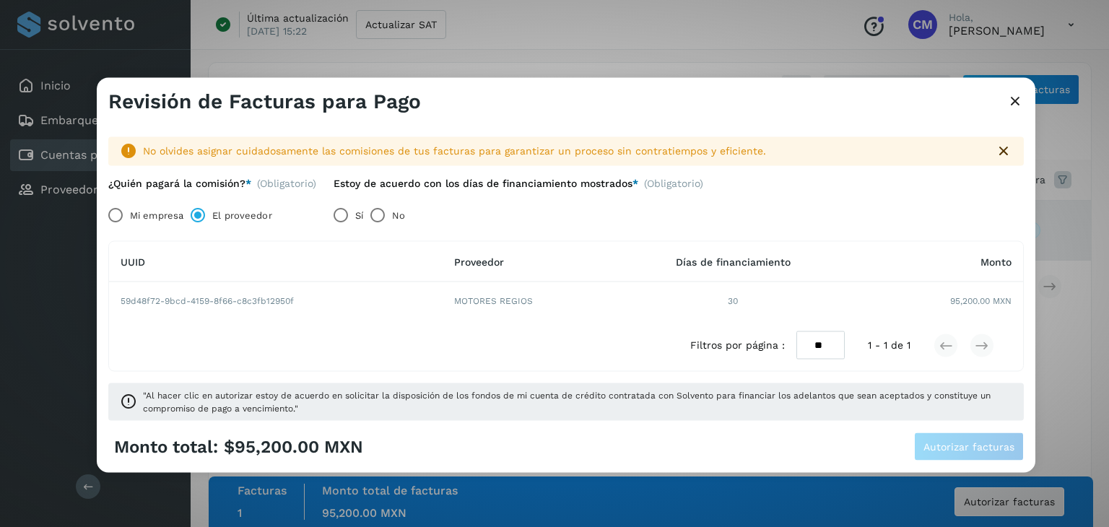
click at [514, 305] on td "MOTORES REGIOS" at bounding box center [528, 301] width 173 height 38
click at [515, 304] on td "MOTORES REGIOS" at bounding box center [528, 301] width 173 height 38
click at [442, 302] on td "59d48f72-9bcd-4159-8f66-c8c3fb12950f" at bounding box center [528, 301] width 173 height 38
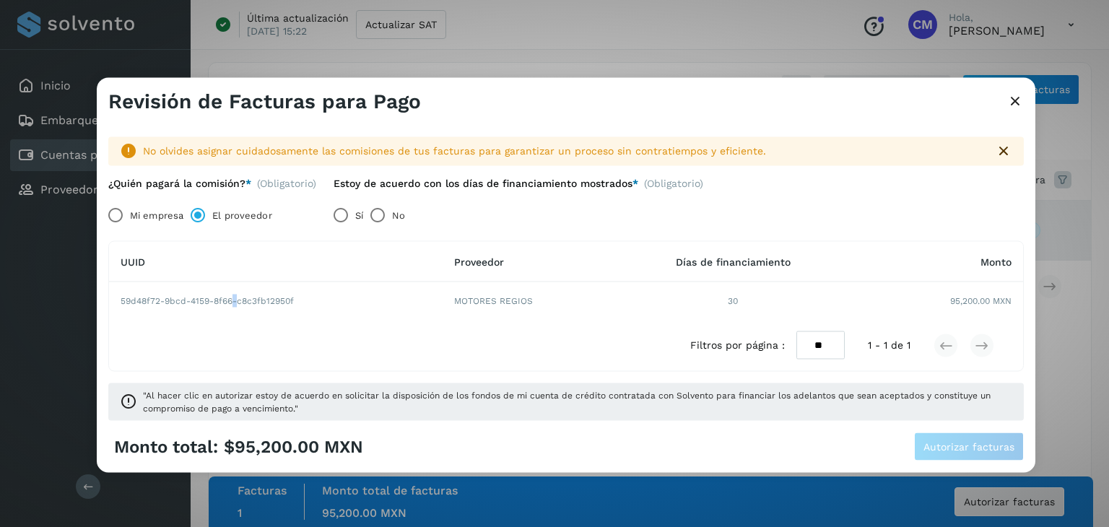
click at [442, 302] on td "59d48f72-9bcd-4159-8f66-c8c3fb12950f" at bounding box center [528, 301] width 173 height 38
click at [442, 246] on th "UUID" at bounding box center [528, 262] width 173 height 40
click at [442, 248] on th "UUID" at bounding box center [528, 262] width 173 height 40
click at [515, 231] on div "No olvides asignar cuidadosamente las comisiones de tus facturas para garantiza…" at bounding box center [566, 272] width 938 height 318
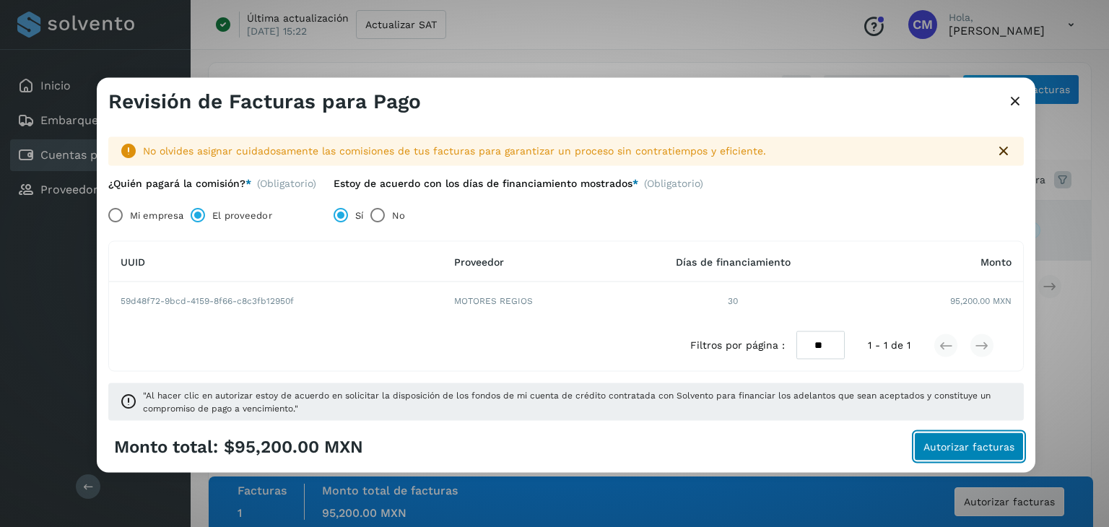
click at [949, 450] on span "Autorizar facturas" at bounding box center [968, 446] width 91 height 10
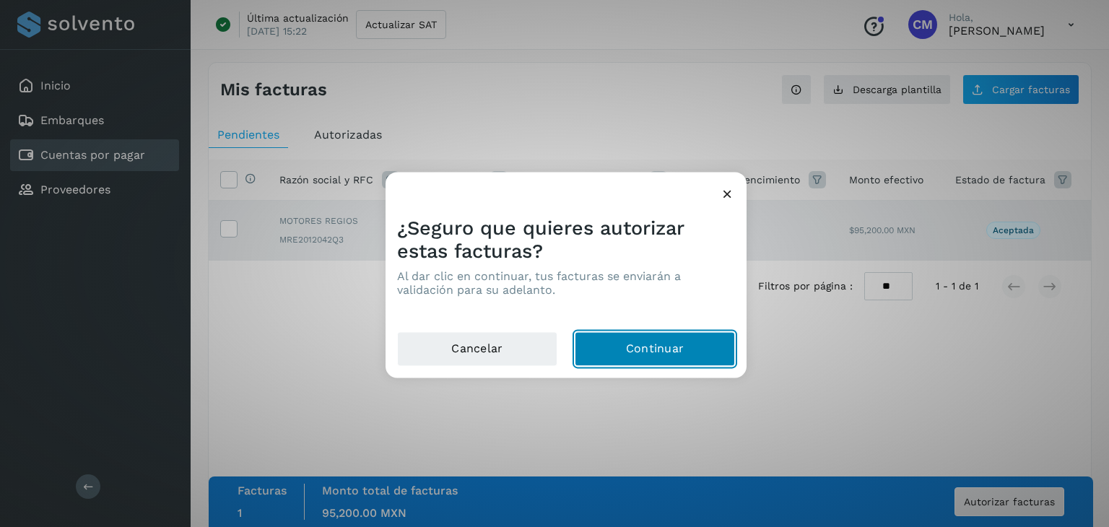
click at [627, 349] on button "Continuar" at bounding box center [655, 349] width 160 height 35
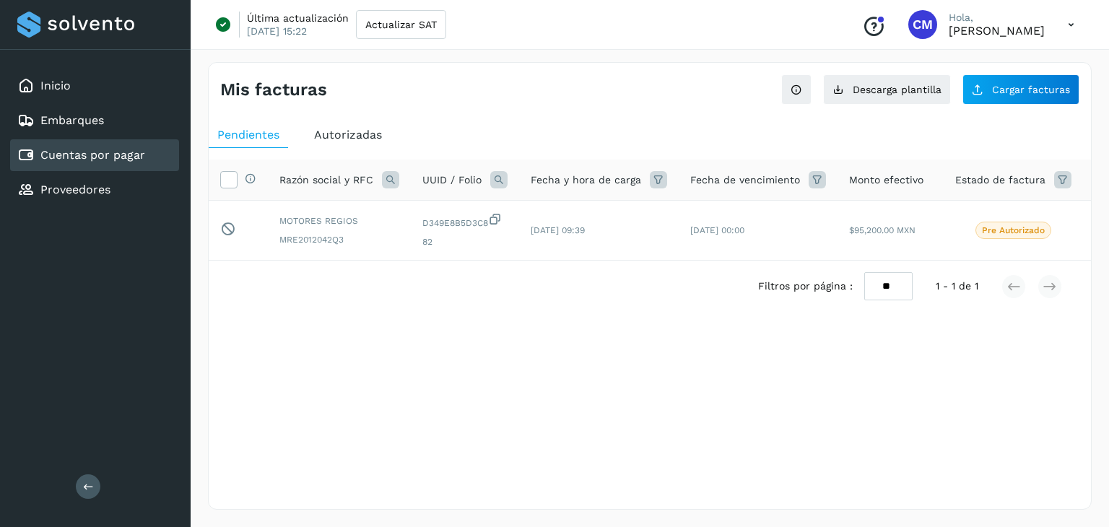
click at [673, 381] on div "Mis facturas Ver instrucciones para cargar Facturas Descarga plantilla Cargar f…" at bounding box center [650, 286] width 884 height 448
